Goal: Task Accomplishment & Management: Complete application form

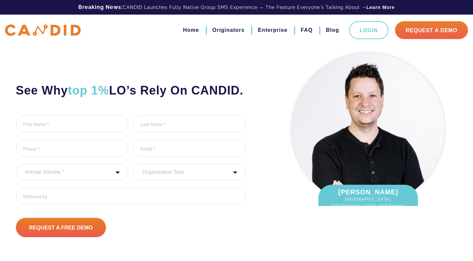
click at [261, 158] on div "See Why top 1% LO’s Rely On CANDID. First Name * 0 of 1000 max characters Last …" at bounding box center [142, 144] width 263 height 188
click at [178, 182] on ul "First Name * 0 of 1000 max characters Last Name * 0 of 1000 max characters Phon…" at bounding box center [131, 162] width 230 height 95
click at [82, 41] on div "Home Originators Enterprise FAQ Blog Login Request A Demo" at bounding box center [236, 30] width 473 height 31
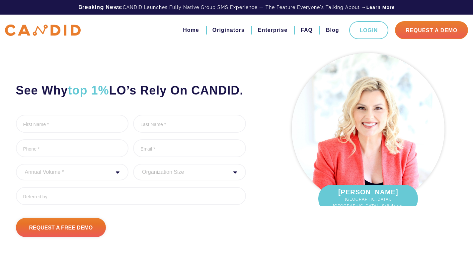
click at [156, 98] on h2 "See Why top 1% LO’s Rely On CANDID." at bounding box center [131, 90] width 230 height 15
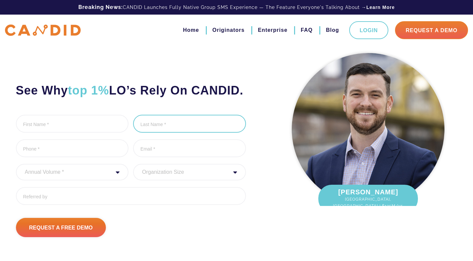
click at [145, 133] on input "Last Name *" at bounding box center [189, 124] width 113 height 18
click at [165, 129] on div "See Why top 1% LO’s Rely On CANDID. First Name * 0 of 1000 max characters Last …" at bounding box center [142, 144] width 263 height 188
click at [161, 82] on div "See Why top 1% LO’s Rely On CANDID. First Name * 0 of 1000 max characters Last …" at bounding box center [142, 144] width 263 height 188
click at [237, 134] on li "Last Name * 0 of 1000 max characters" at bounding box center [189, 125] width 113 height 20
click at [333, 117] on img at bounding box center [368, 129] width 153 height 153
